Goal: Navigation & Orientation: Find specific page/section

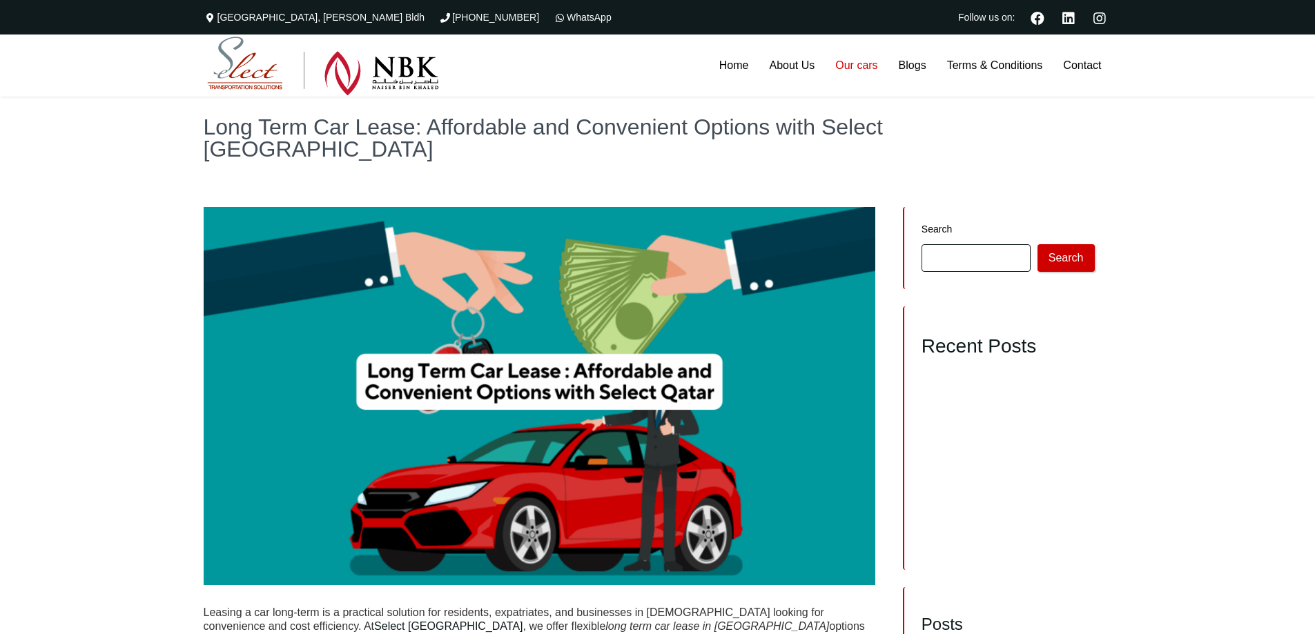
click at [856, 63] on link "Our cars" at bounding box center [856, 66] width 63 height 62
click at [858, 68] on link "Our cars" at bounding box center [856, 66] width 63 height 62
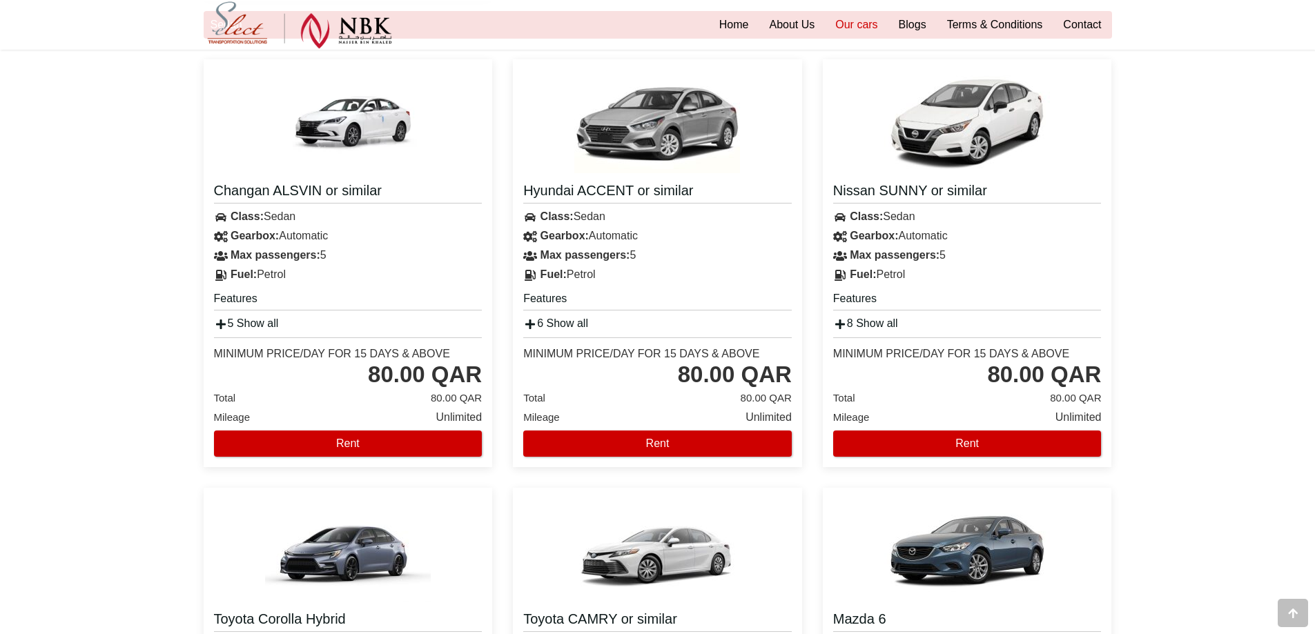
scroll to position [690, 0]
